Goal: Navigation & Orientation: Find specific page/section

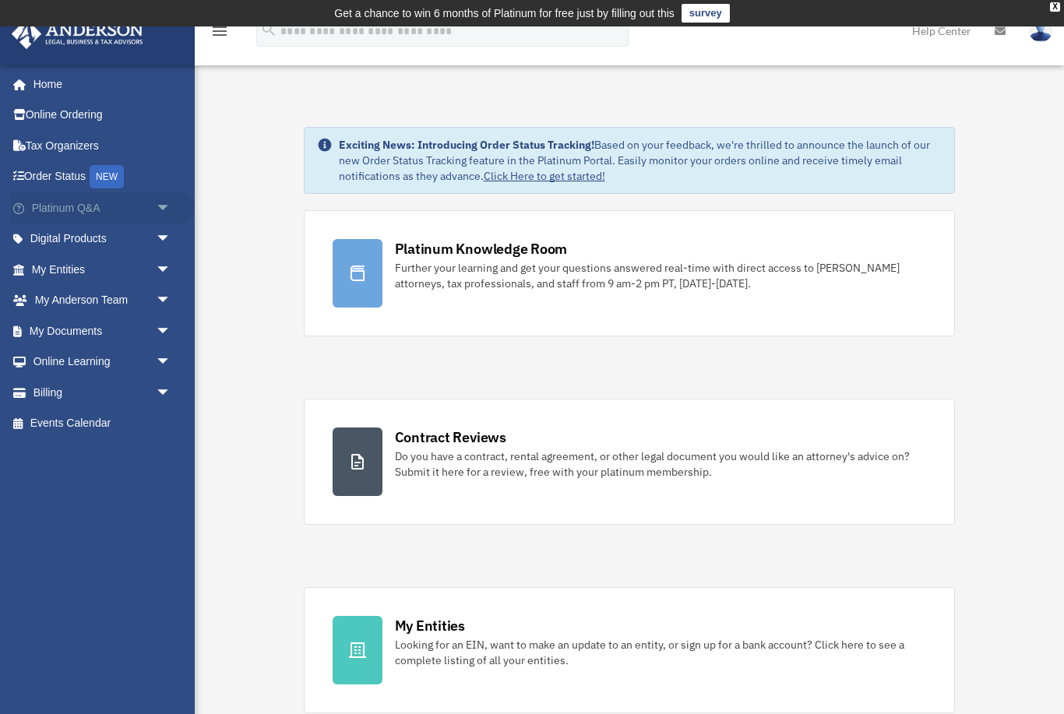
click at [165, 210] on span "arrow_drop_down" at bounding box center [171, 208] width 31 height 32
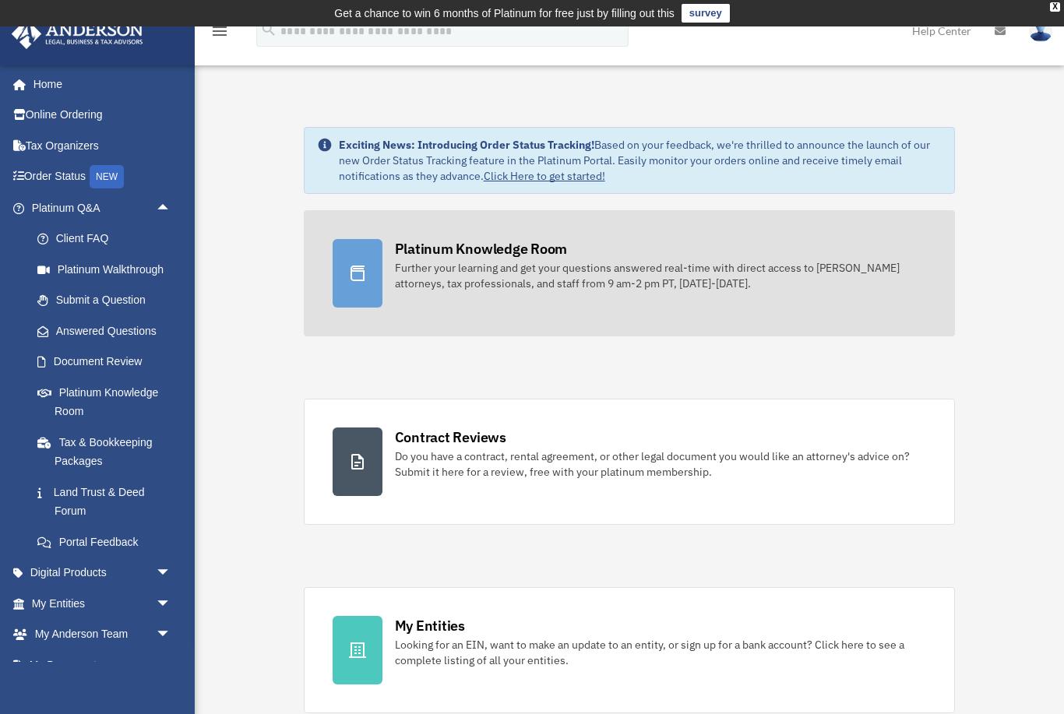
click at [537, 291] on link "Platinum Knowledge Room Further your learning and get your questions answered r…" at bounding box center [630, 273] width 652 height 126
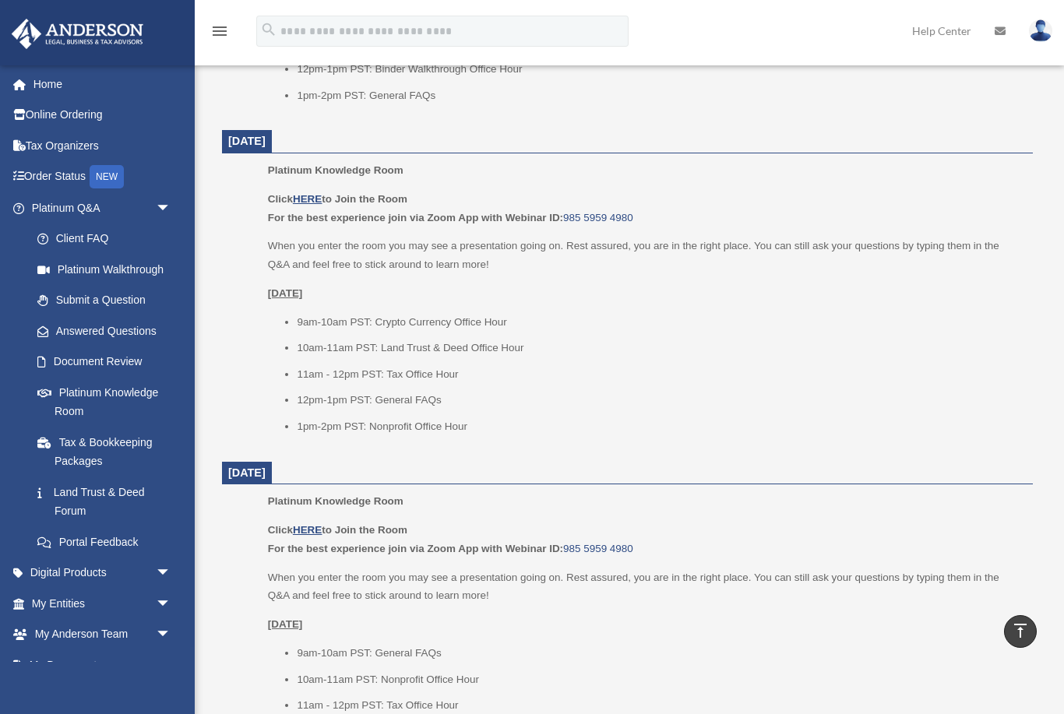
scroll to position [1285, 0]
click at [161, 596] on span "arrow_drop_down" at bounding box center [171, 604] width 31 height 32
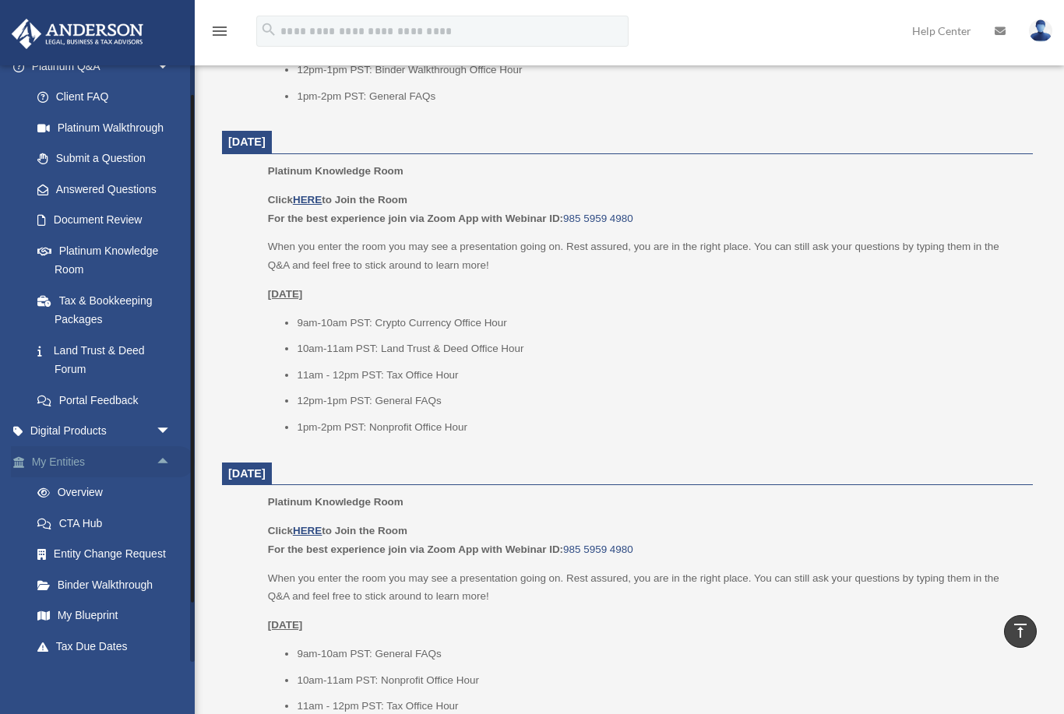
scroll to position [155, 0]
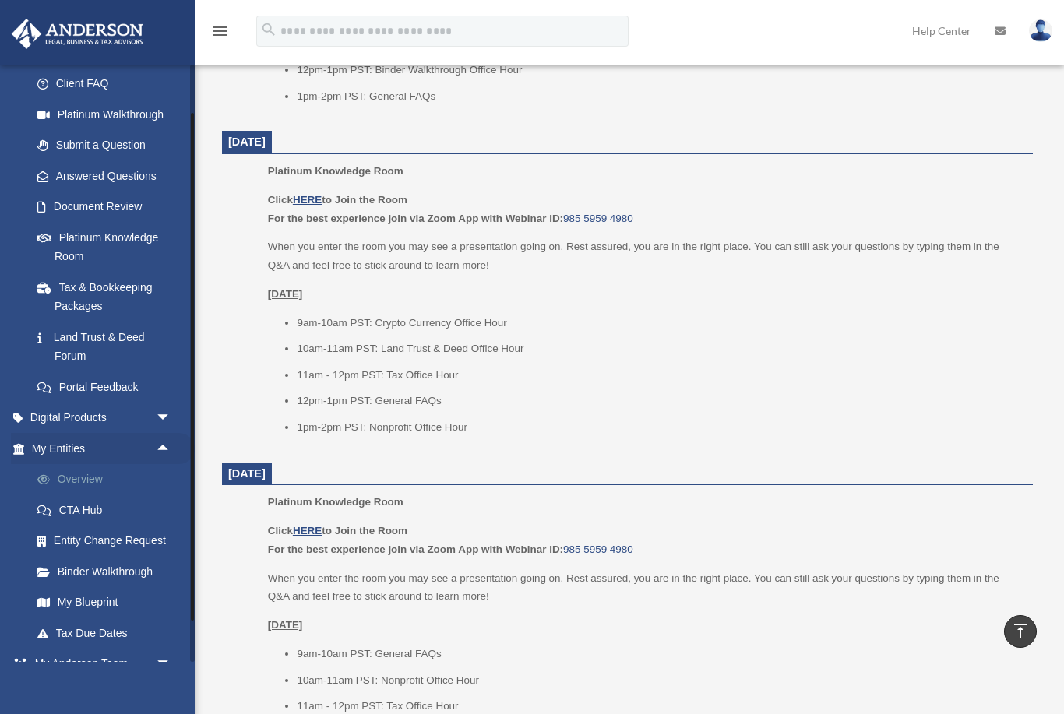
click at [104, 474] on link "Overview" at bounding box center [108, 479] width 173 height 31
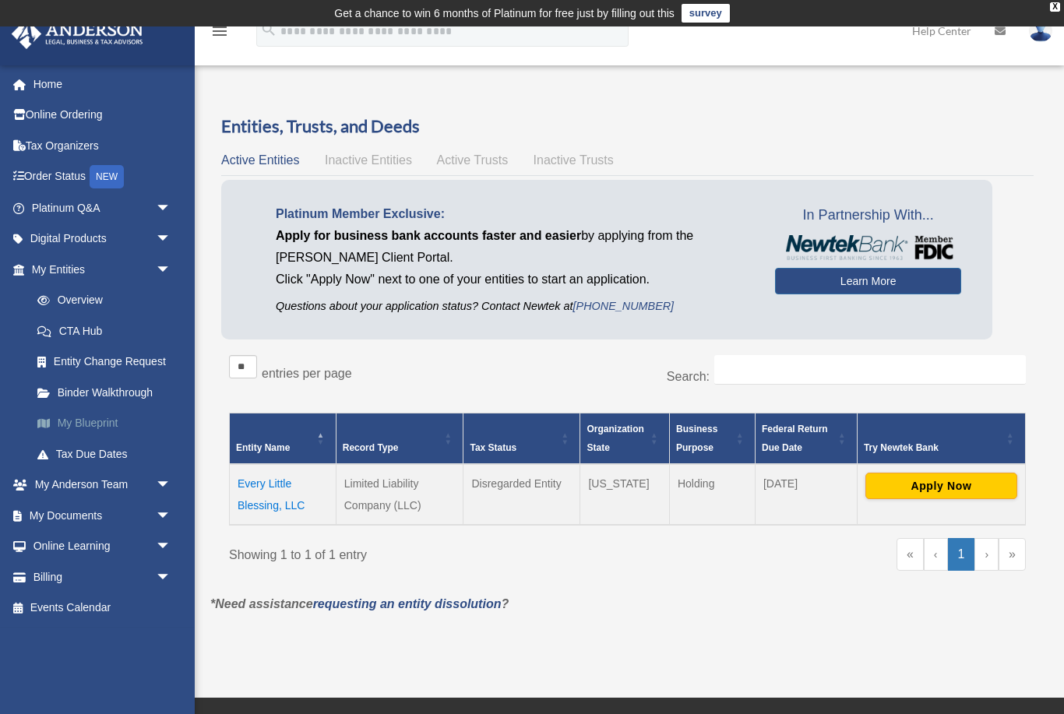
click at [105, 418] on link "My Blueprint" at bounding box center [108, 423] width 173 height 31
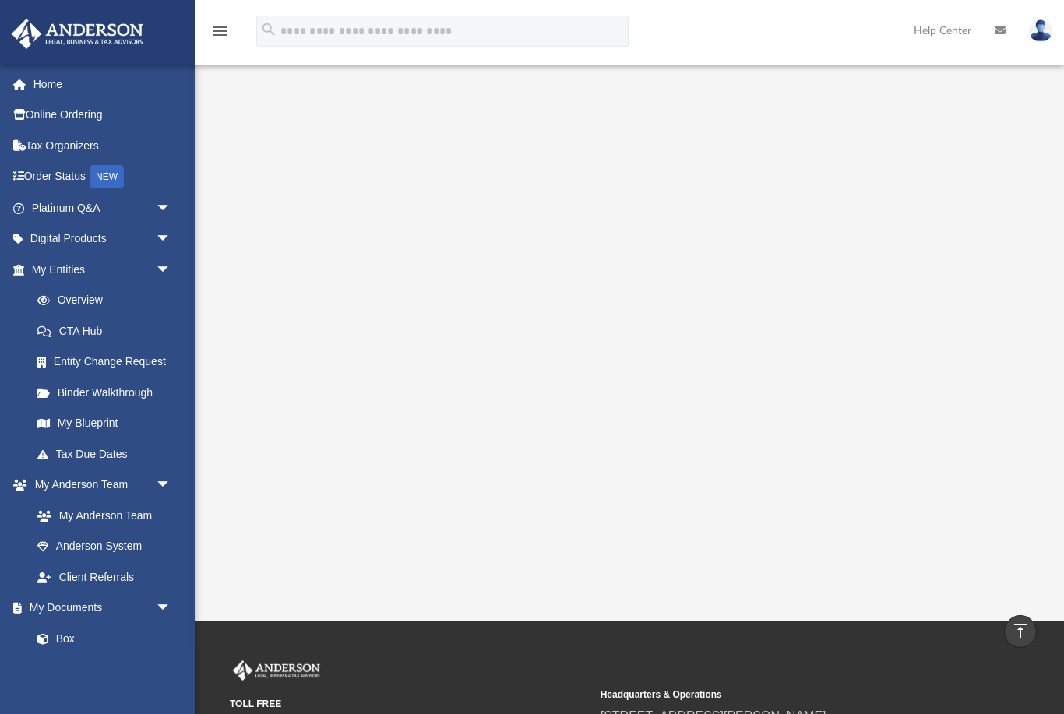
scroll to position [146, 0]
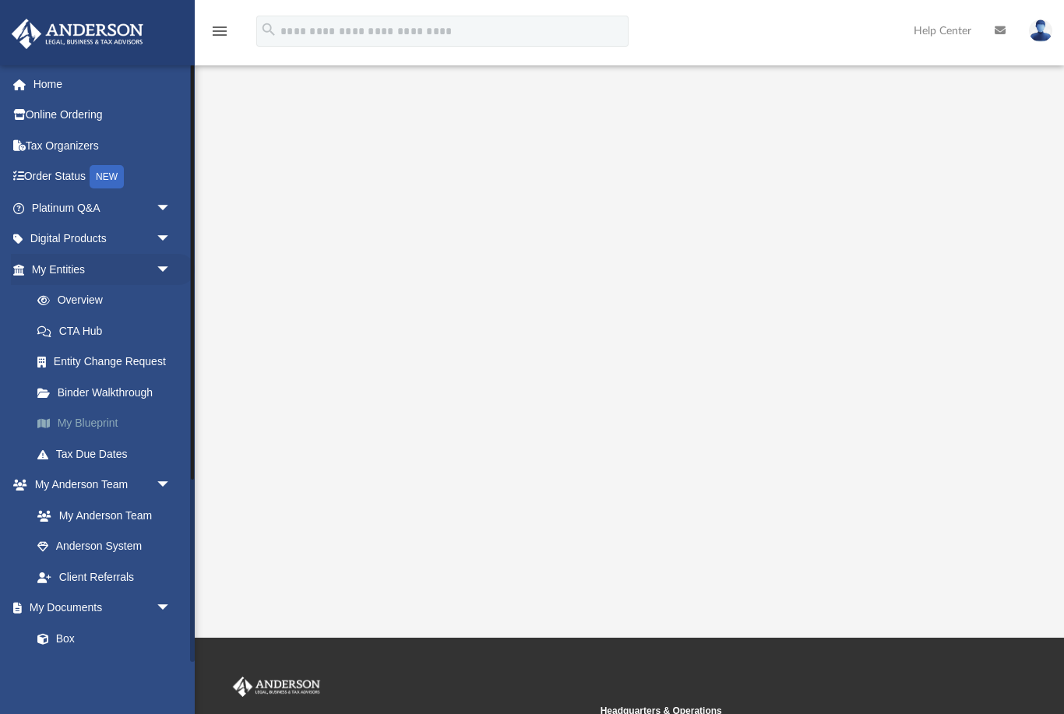
click at [118, 419] on link "My Blueprint" at bounding box center [108, 423] width 173 height 31
click at [85, 481] on link "My Anderson Team arrow_drop_down" at bounding box center [103, 485] width 184 height 31
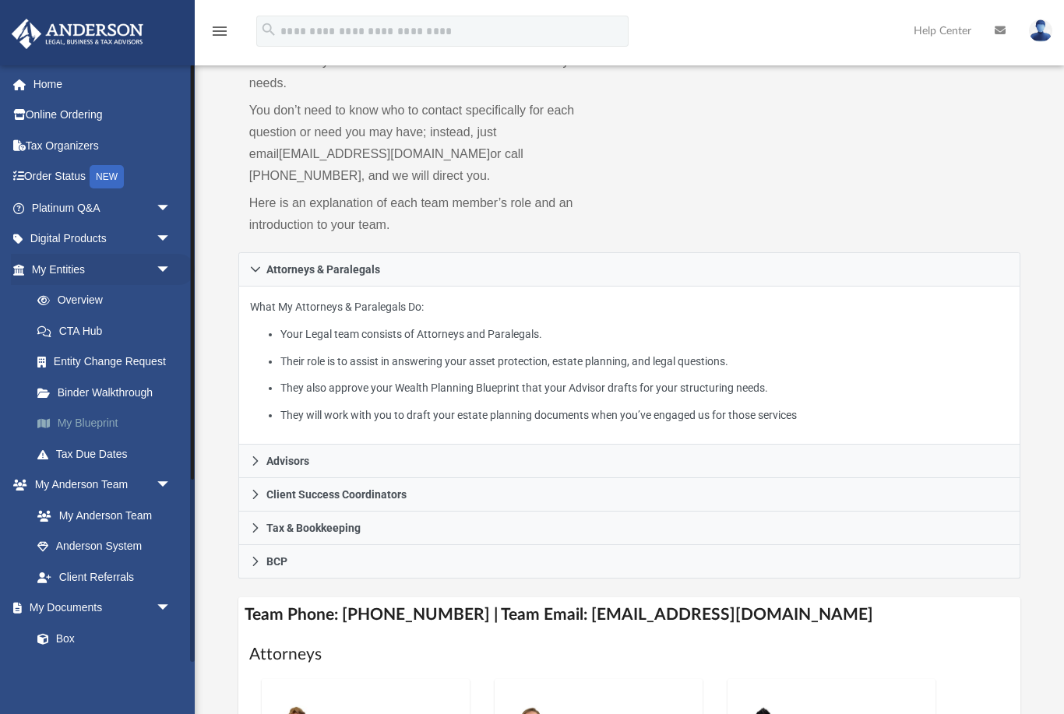
click at [80, 417] on link "My Blueprint" at bounding box center [108, 423] width 173 height 31
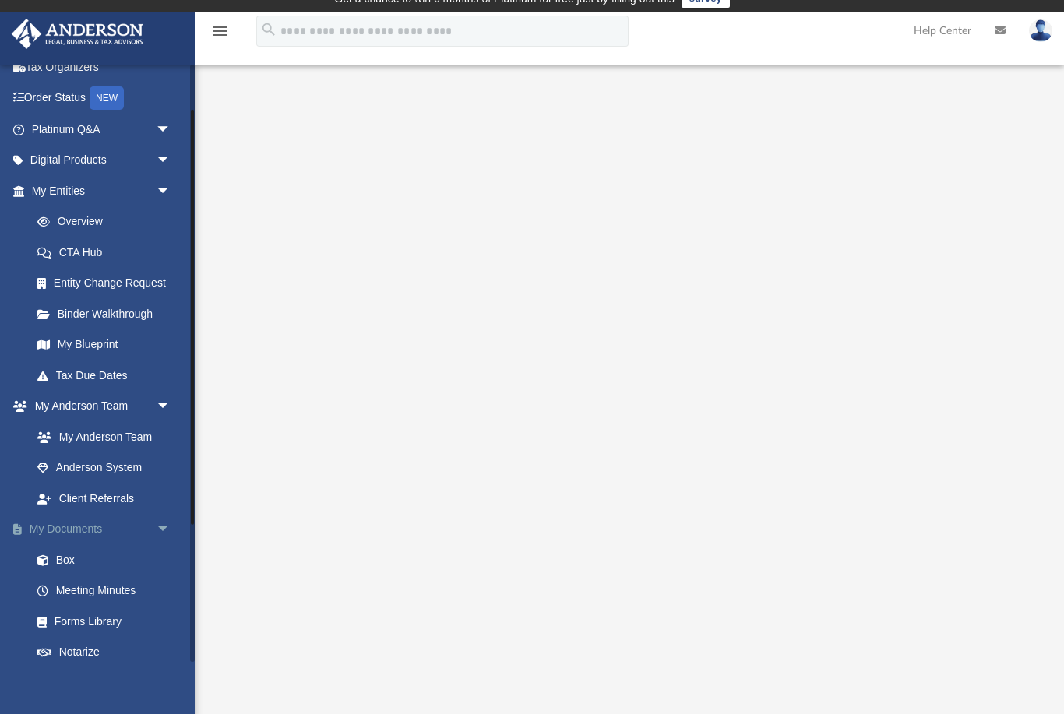
scroll to position [79, 0]
click at [69, 549] on link "Box" at bounding box center [108, 559] width 173 height 31
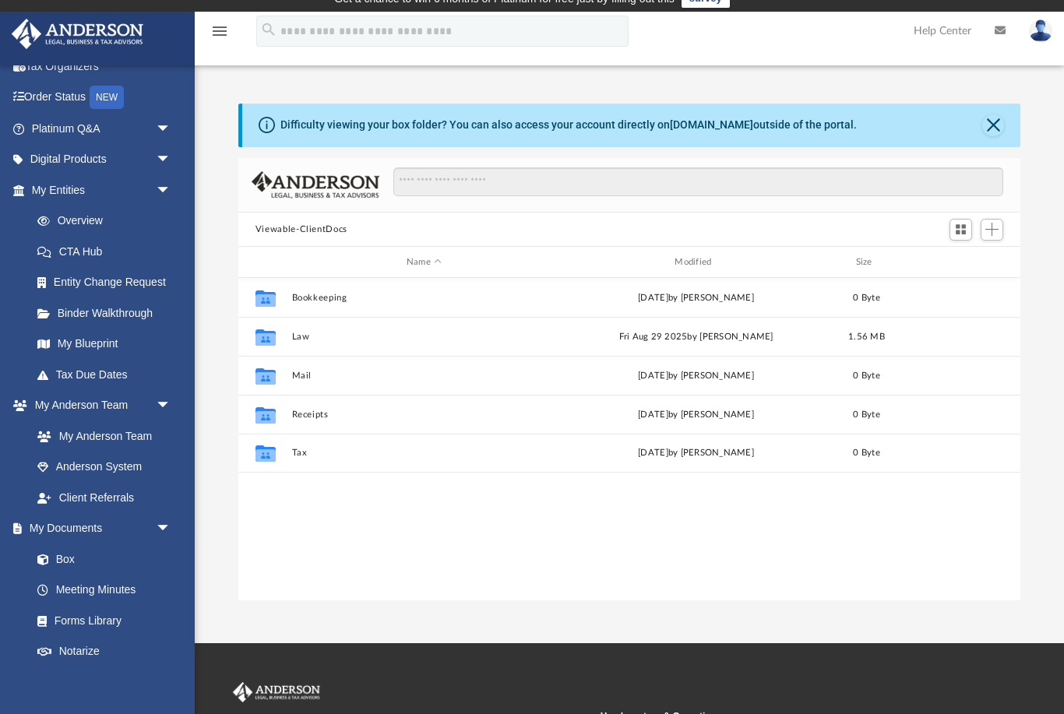
scroll to position [354, 783]
click at [83, 578] on link "Meeting Minutes" at bounding box center [108, 590] width 173 height 31
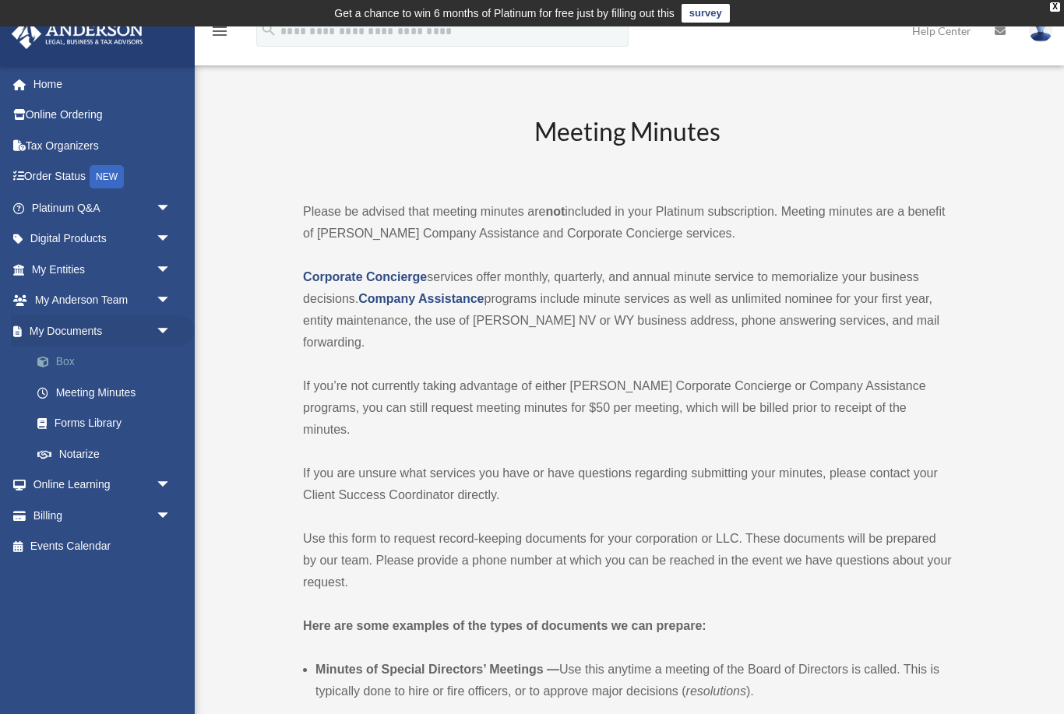
click at [96, 360] on link "Box" at bounding box center [108, 362] width 173 height 31
click at [74, 354] on link "Box" at bounding box center [108, 362] width 173 height 31
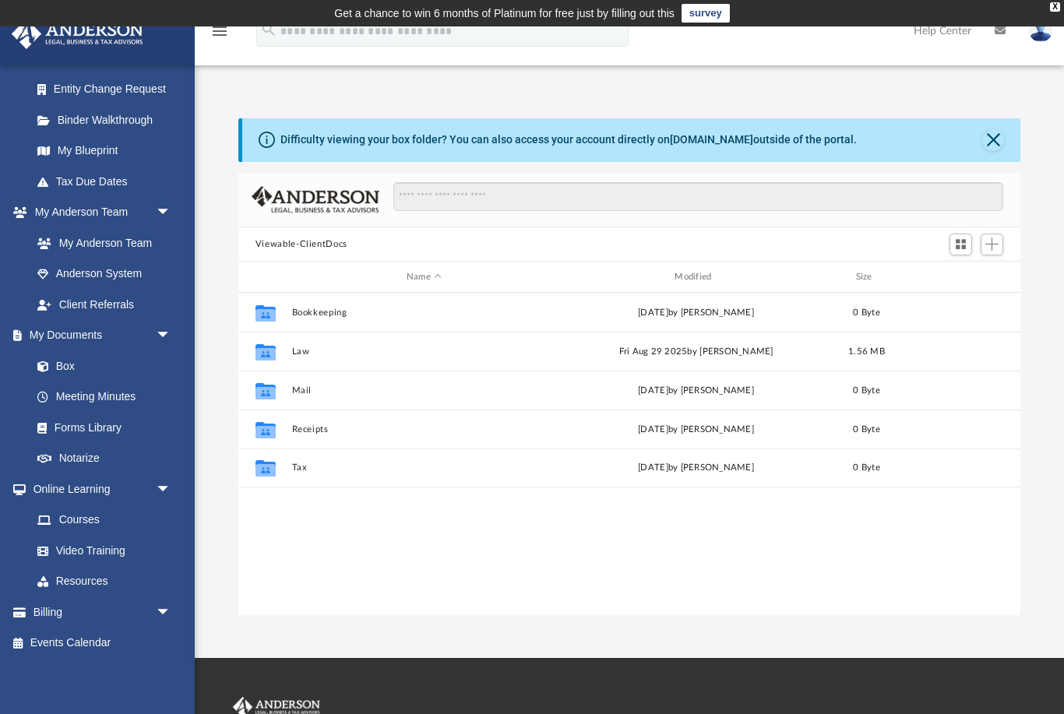
scroll to position [262, 0]
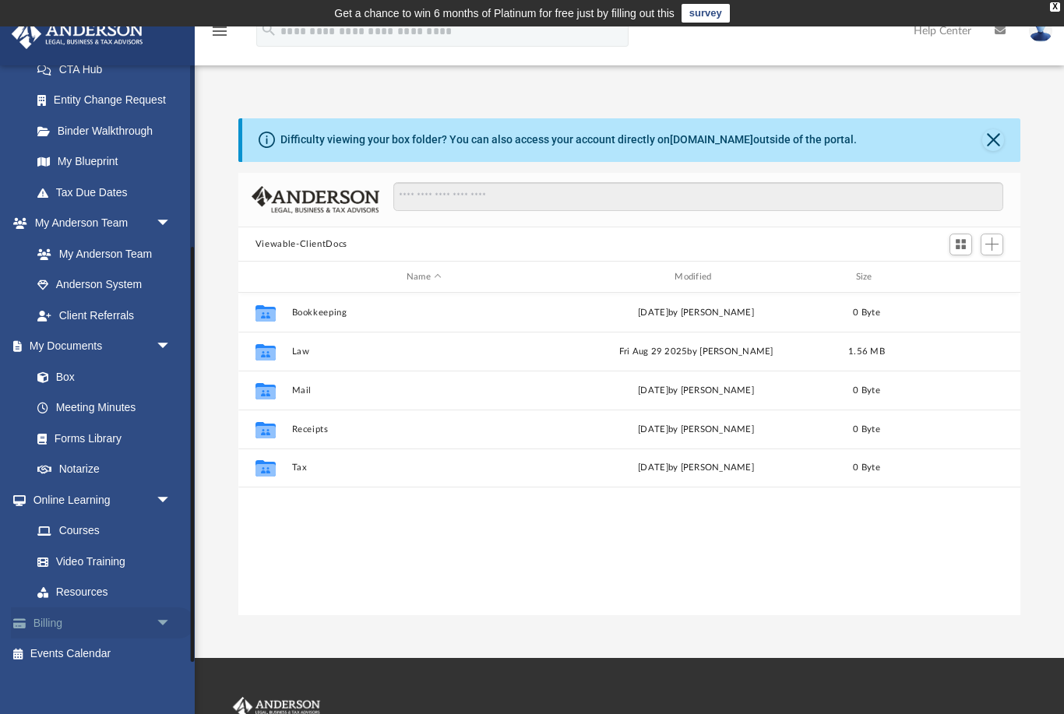
click at [76, 618] on link "Billing arrow_drop_down" at bounding box center [103, 623] width 184 height 31
click at [91, 612] on link "Billing arrow_drop_down" at bounding box center [103, 623] width 184 height 31
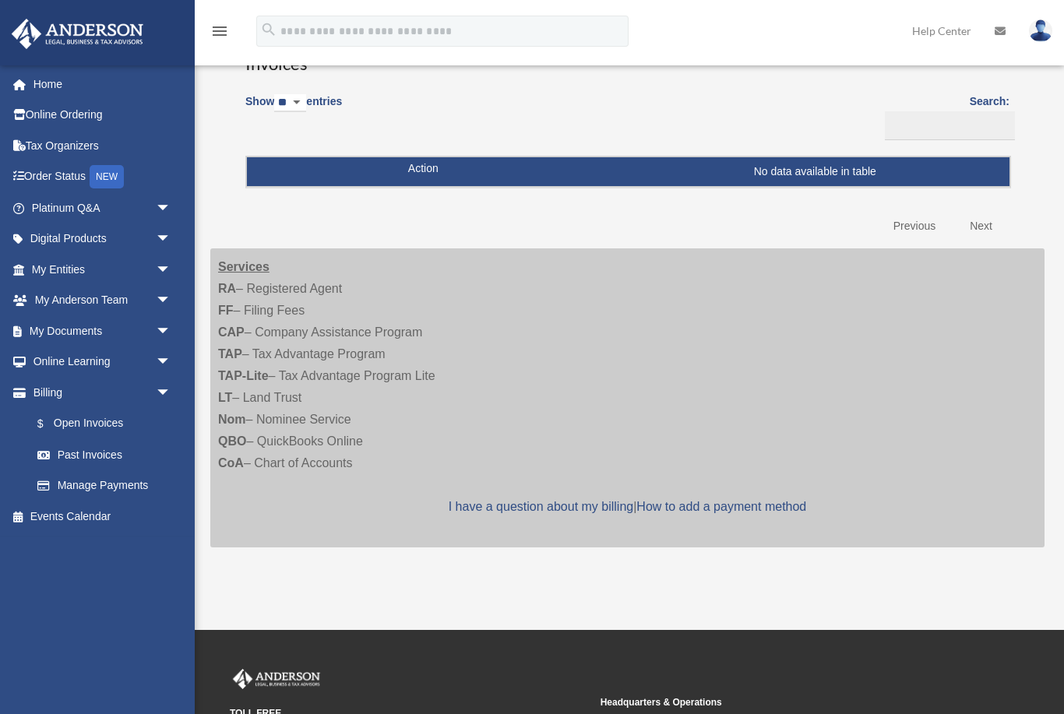
scroll to position [142, 0]
click at [983, 222] on link "Next" at bounding box center [981, 227] width 46 height 32
click at [922, 217] on link "Previous" at bounding box center [914, 227] width 65 height 32
click at [111, 516] on link "Events Calendar" at bounding box center [103, 516] width 184 height 31
